Goal: Transaction & Acquisition: Subscribe to service/newsletter

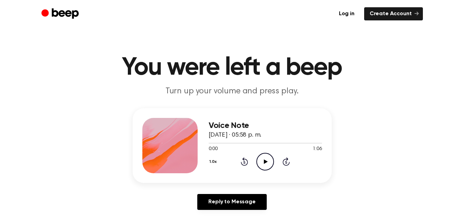
click at [261, 154] on icon "Play Audio" at bounding box center [265, 162] width 18 height 18
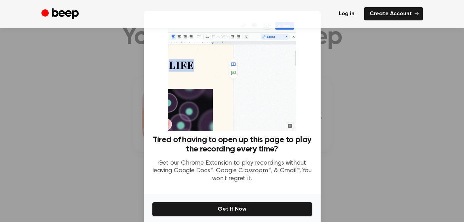
scroll to position [32, 0]
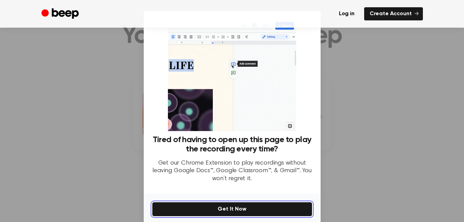
click at [254, 205] on button "Get It Now" at bounding box center [232, 209] width 160 height 15
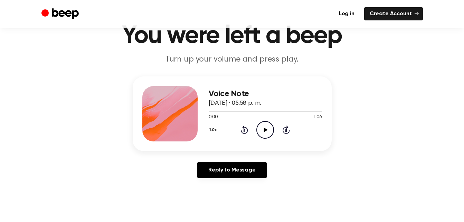
click at [264, 125] on icon "Play Audio" at bounding box center [265, 130] width 18 height 18
click at [210, 112] on div at bounding box center [265, 111] width 113 height 6
click at [266, 134] on icon "Play Audio" at bounding box center [265, 130] width 18 height 18
click at [266, 134] on icon "Pause Audio" at bounding box center [265, 130] width 18 height 18
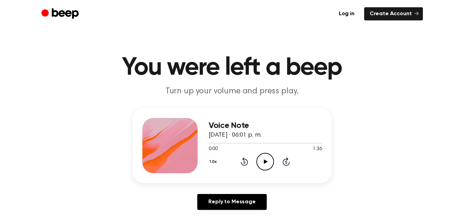
click at [269, 165] on icon "Play Audio" at bounding box center [265, 162] width 18 height 18
click at [260, 165] on icon "Pause Audio" at bounding box center [265, 162] width 18 height 18
